Goal: Transaction & Acquisition: Book appointment/travel/reservation

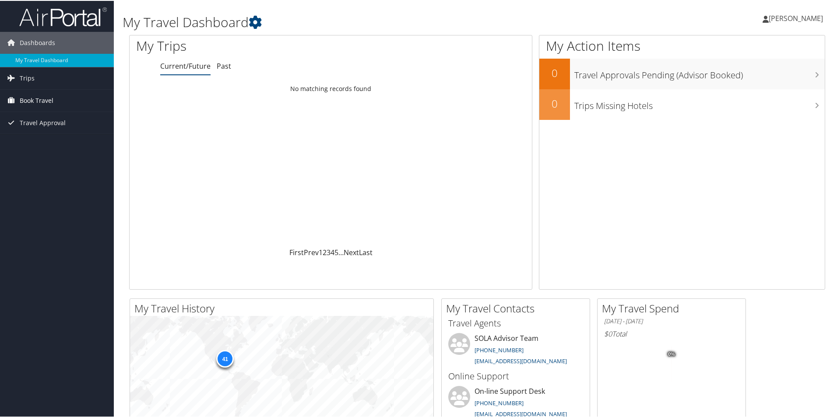
click at [39, 100] on span "Book Travel" at bounding box center [37, 100] width 34 height 22
click at [54, 125] on link "Book/Manage Online Trips" at bounding box center [57, 130] width 114 height 13
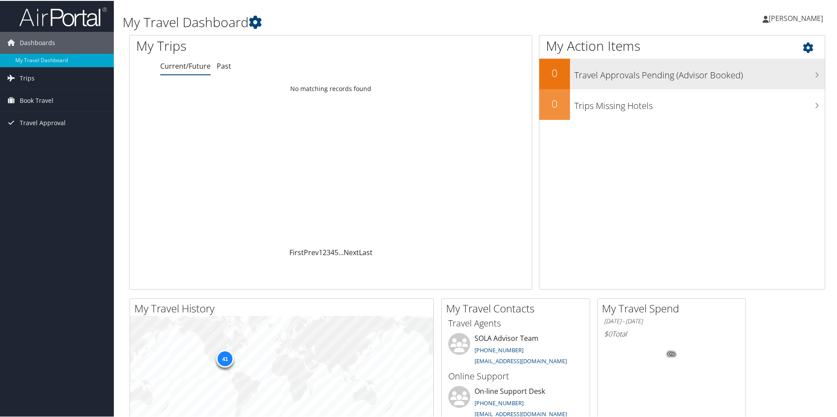
click at [815, 74] on icon at bounding box center [817, 74] width 4 height 7
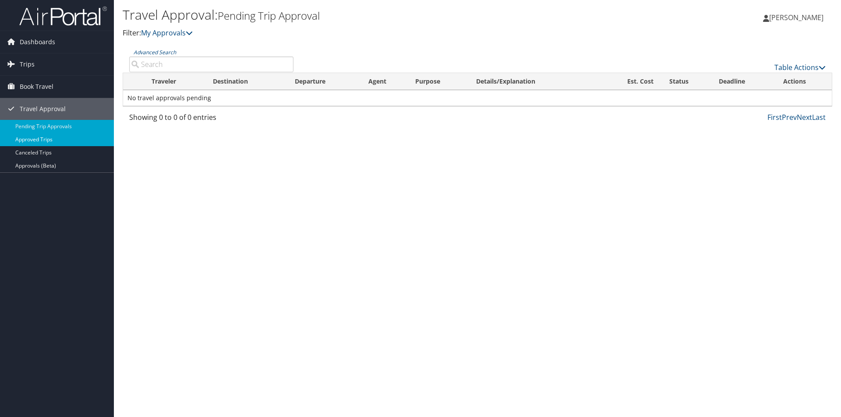
click at [42, 139] on link "Approved Trips" at bounding box center [57, 139] width 114 height 13
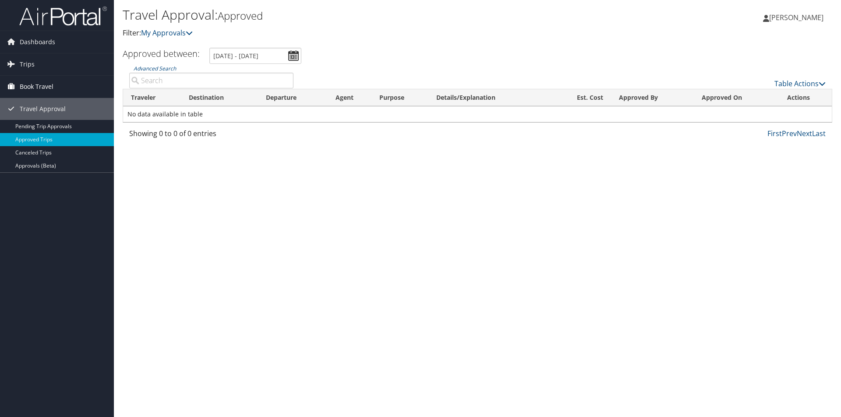
click at [50, 85] on span "Book Travel" at bounding box center [37, 87] width 34 height 22
